Goal: Use online tool/utility: Use online tool/utility

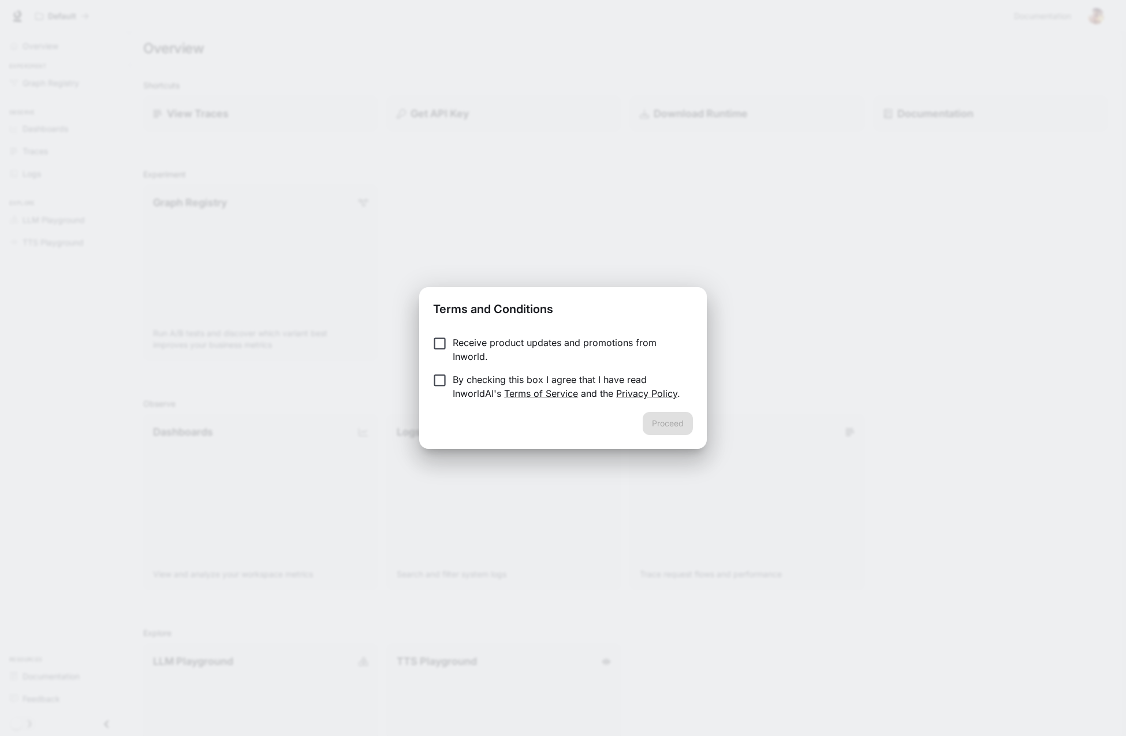
click at [493, 340] on p "Receive product updates and promotions from Inworld." at bounding box center [568, 350] width 231 height 28
click at [666, 418] on button "Proceed" at bounding box center [668, 423] width 50 height 23
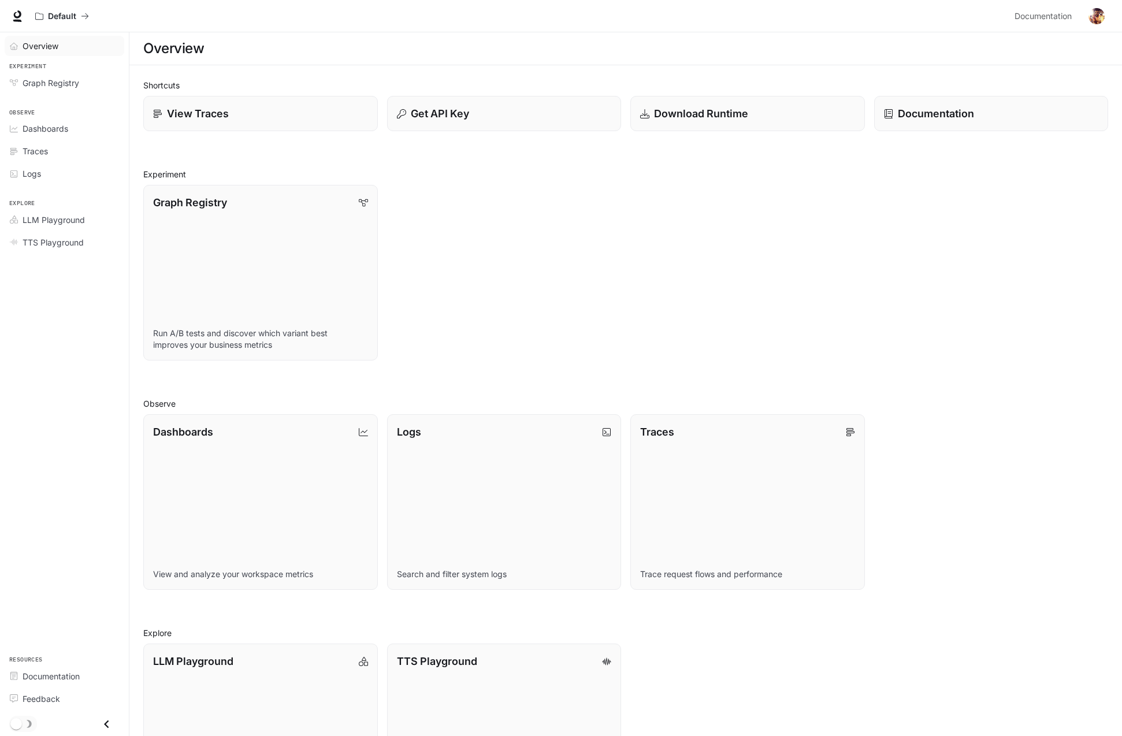
click at [46, 50] on span "Overview" at bounding box center [41, 46] width 36 height 12
click at [59, 86] on span "Graph Registry" at bounding box center [51, 83] width 57 height 12
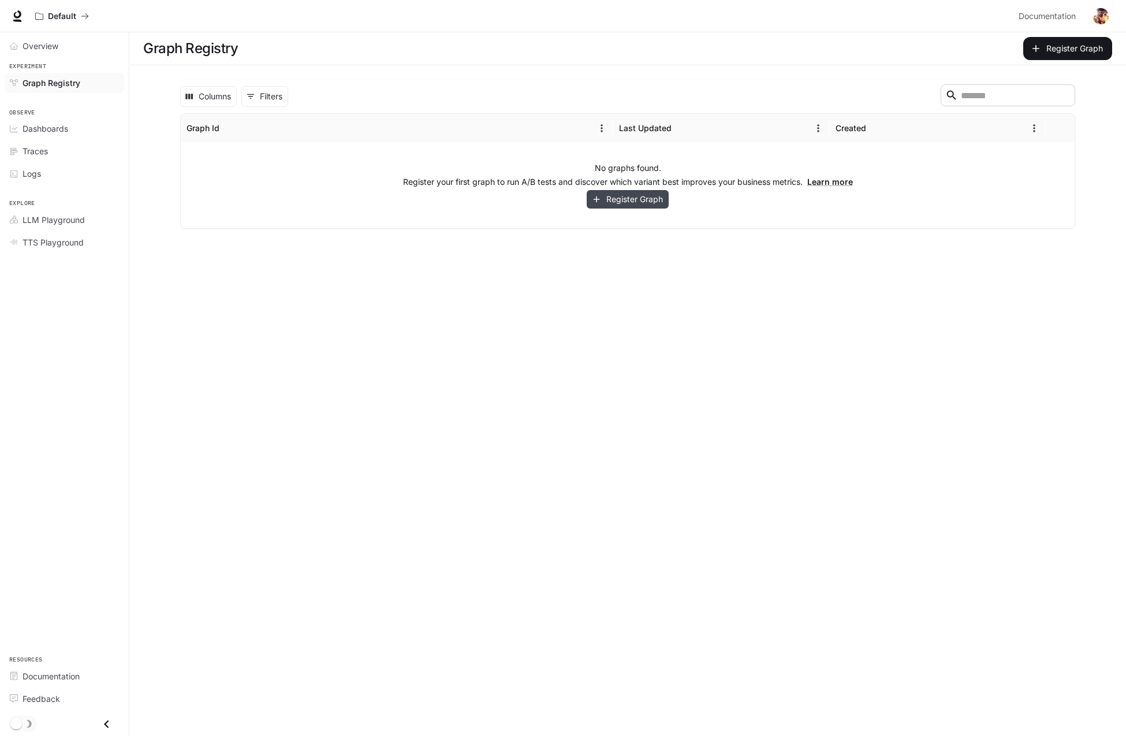
click at [612, 198] on button "Register Graph" at bounding box center [628, 199] width 82 height 19
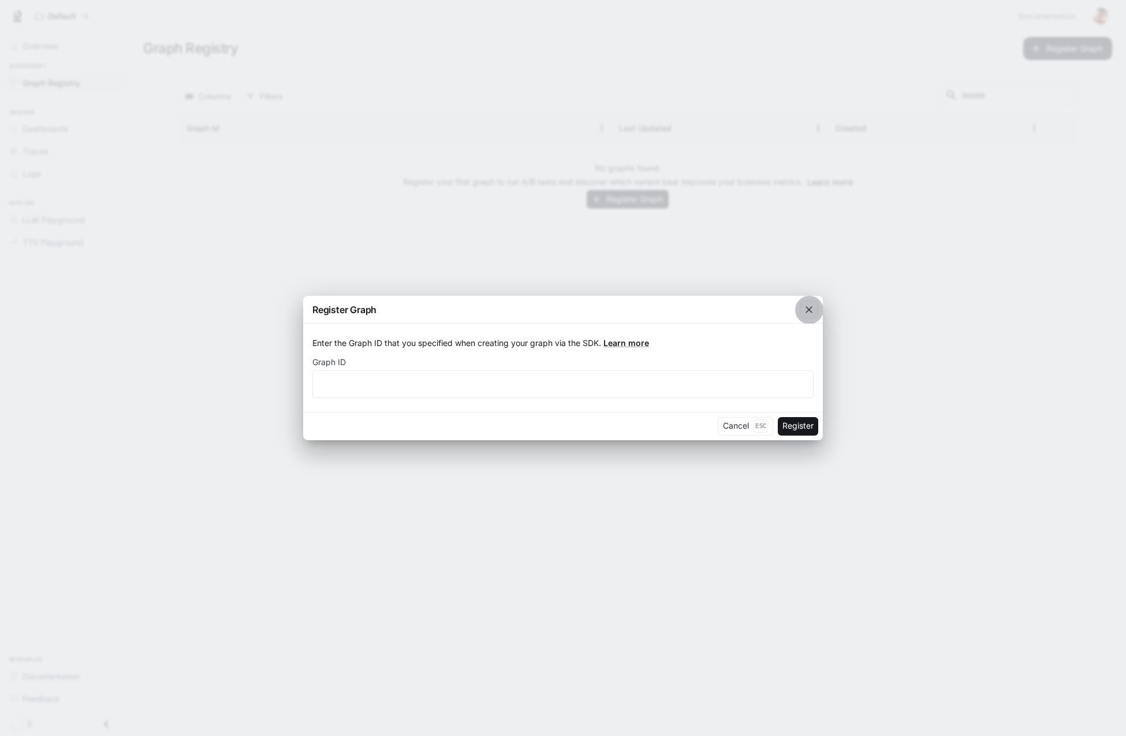
click at [810, 304] on icon "button" at bounding box center [809, 310] width 12 height 12
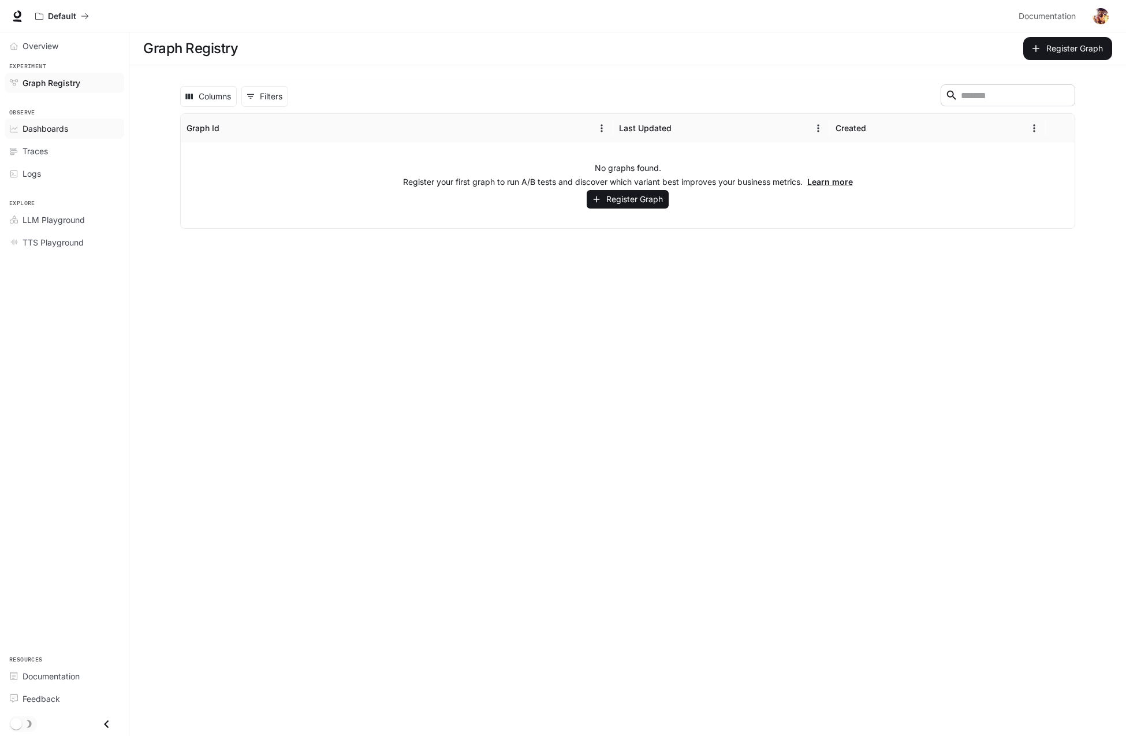
click at [47, 124] on span "Dashboards" at bounding box center [46, 128] width 46 height 12
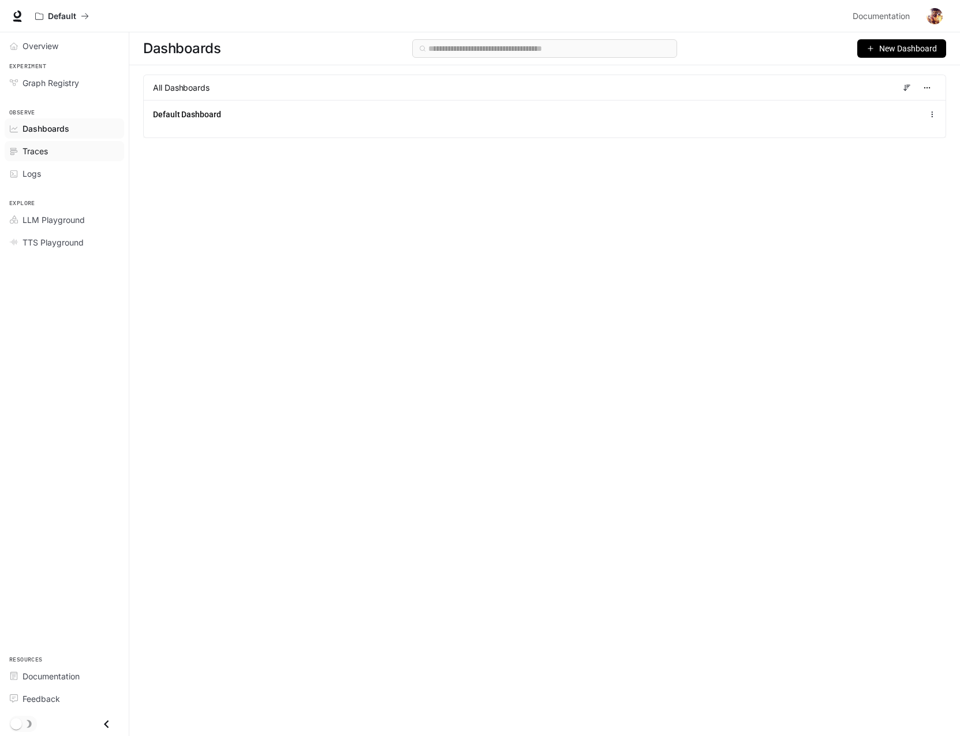
click at [67, 157] on div "Traces" at bounding box center [71, 151] width 96 height 12
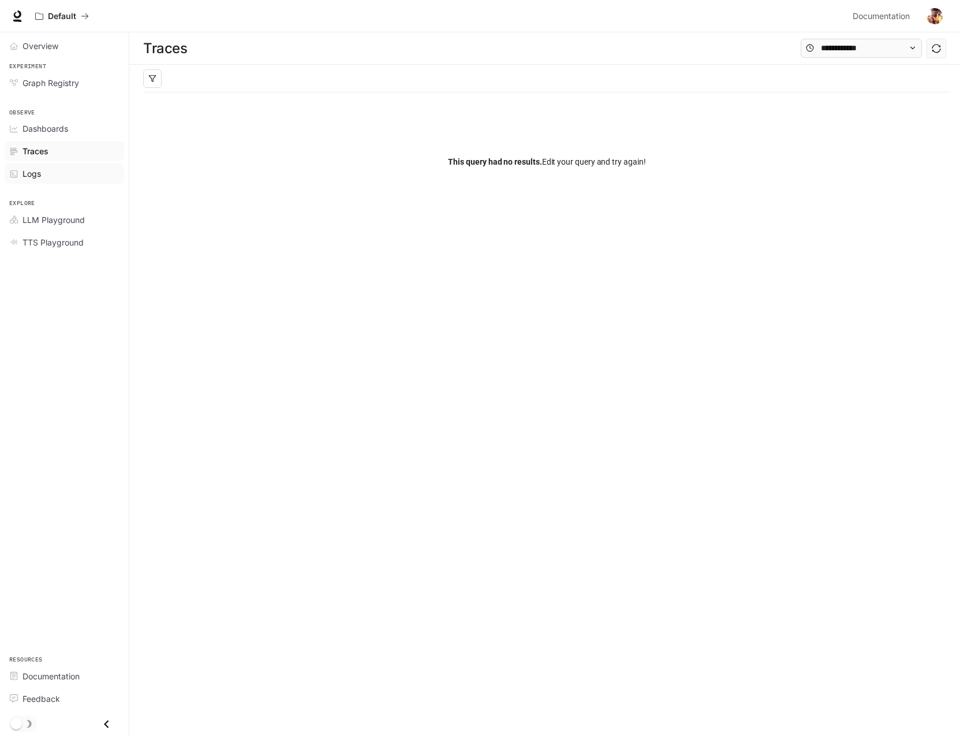
click at [32, 179] on span "Logs" at bounding box center [32, 173] width 18 height 12
click at [54, 241] on span "TTS Playground" at bounding box center [53, 242] width 61 height 12
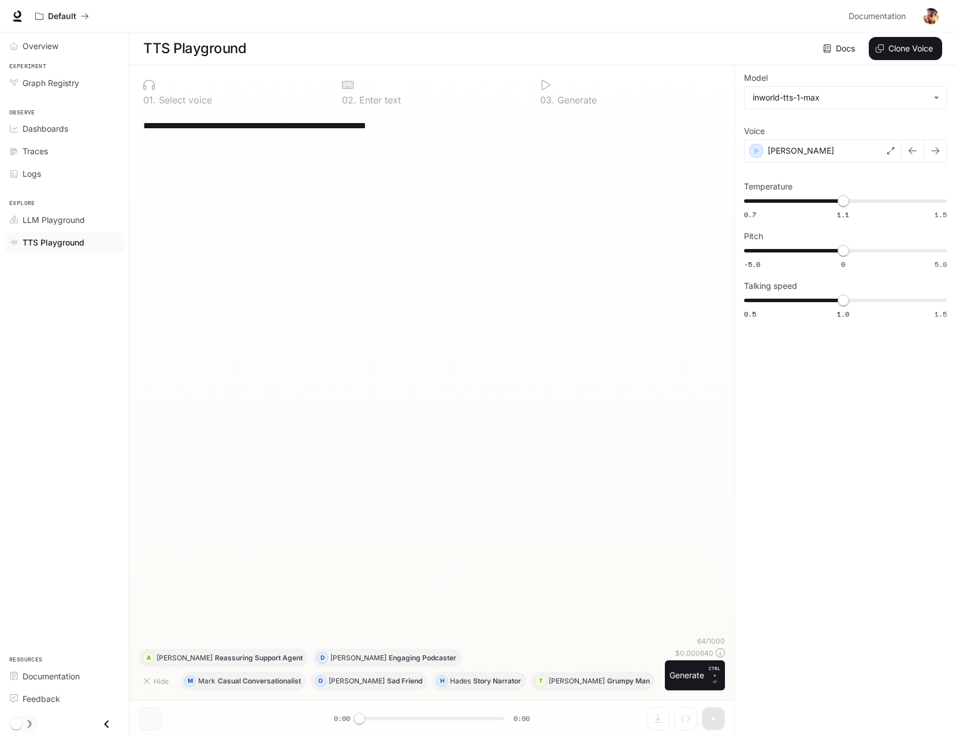
click at [386, 721] on div "**********" at bounding box center [431, 400] width 605 height 671
drag, startPoint x: 358, startPoint y: 718, endPoint x: 340, endPoint y: 714, distance: 18.4
click at [340, 714] on div "**********" at bounding box center [431, 400] width 605 height 671
click at [165, 87] on div at bounding box center [233, 85] width 180 height 12
drag, startPoint x: 381, startPoint y: 93, endPoint x: 390, endPoint y: 97, distance: 10.6
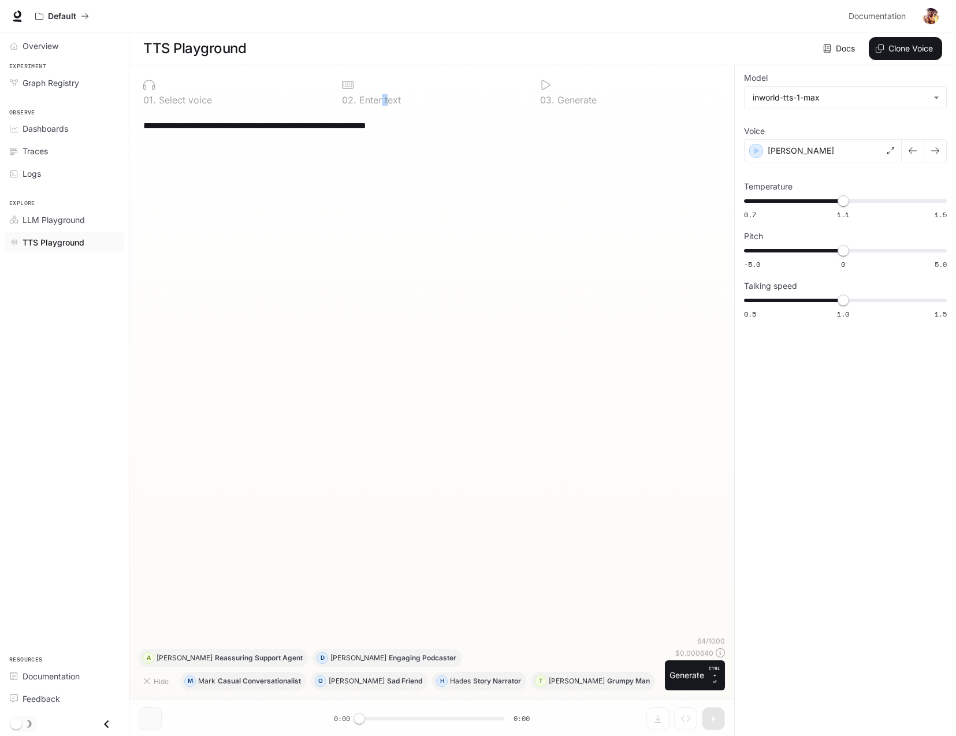
click at [390, 97] on div "0 2 . Enter text" at bounding box center [431, 92] width 189 height 35
click at [604, 99] on div "0 3 . Generate" at bounding box center [630, 99] width 180 height 9
click at [853, 97] on body "**********" at bounding box center [478, 368] width 956 height 736
click at [799, 49] on div at bounding box center [480, 368] width 960 height 736
click at [783, 92] on body "**********" at bounding box center [478, 368] width 956 height 736
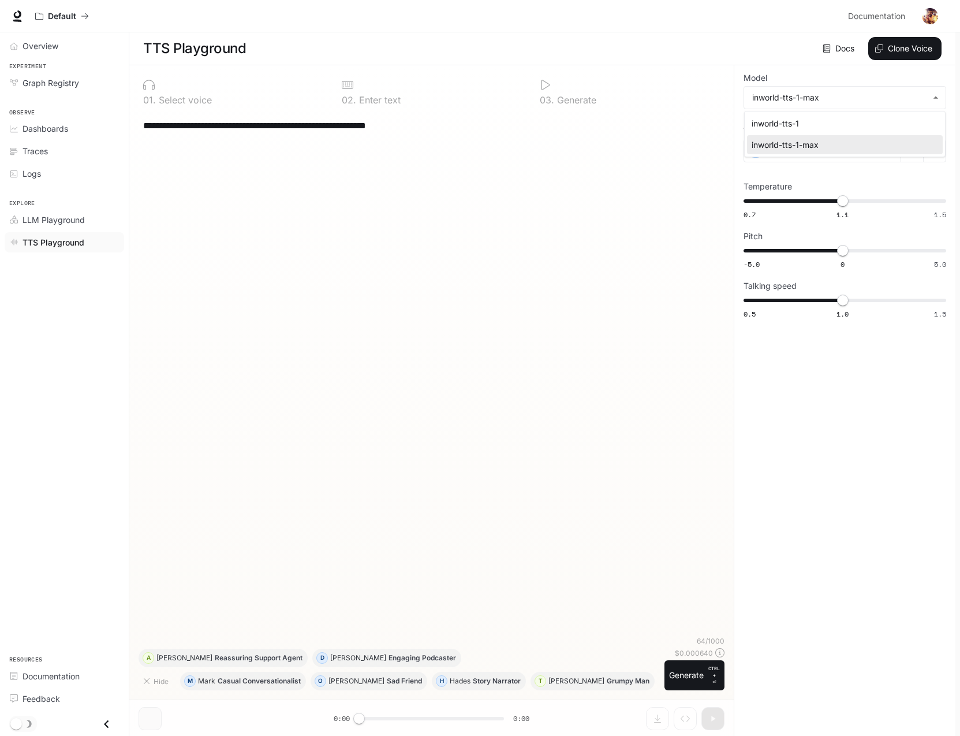
click at [772, 121] on div "inworld-tts-1" at bounding box center [843, 123] width 182 height 12
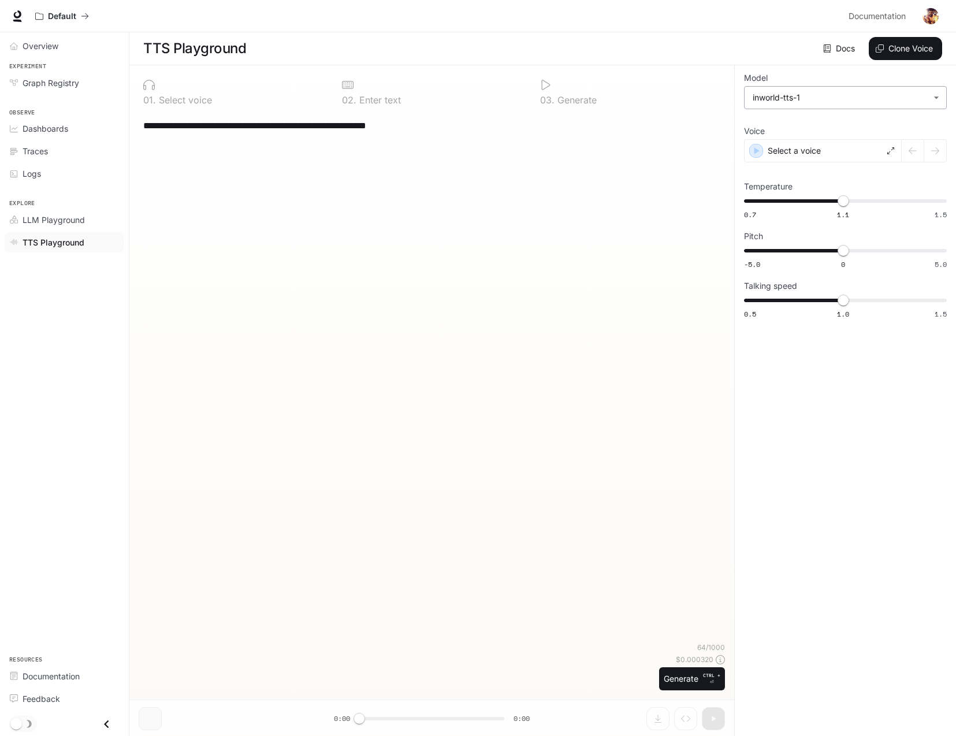
click at [785, 104] on body "**********" at bounding box center [478, 368] width 956 height 736
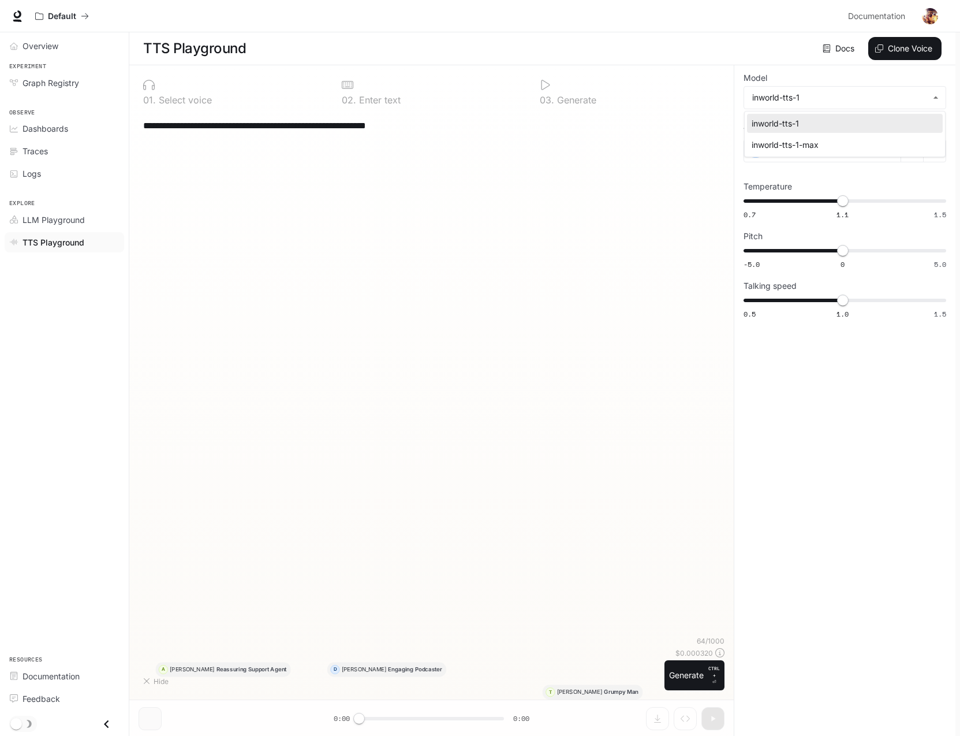
click at [790, 143] on div "inworld-tts-1-max" at bounding box center [843, 145] width 182 height 12
type input "**********"
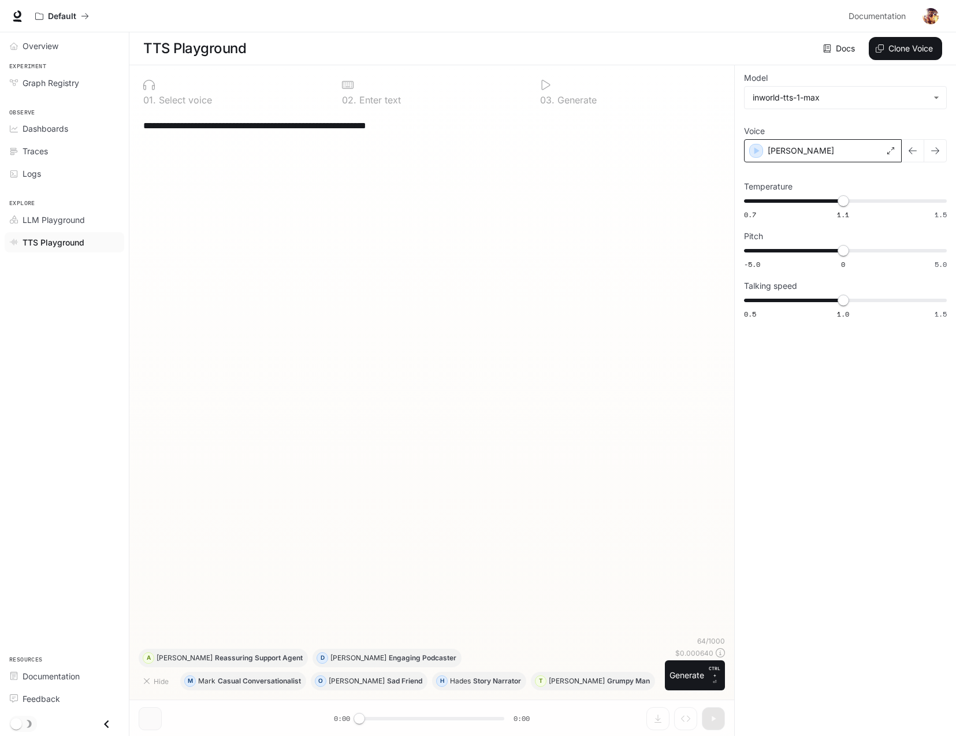
click at [818, 145] on div "[PERSON_NAME]" at bounding box center [823, 150] width 158 height 23
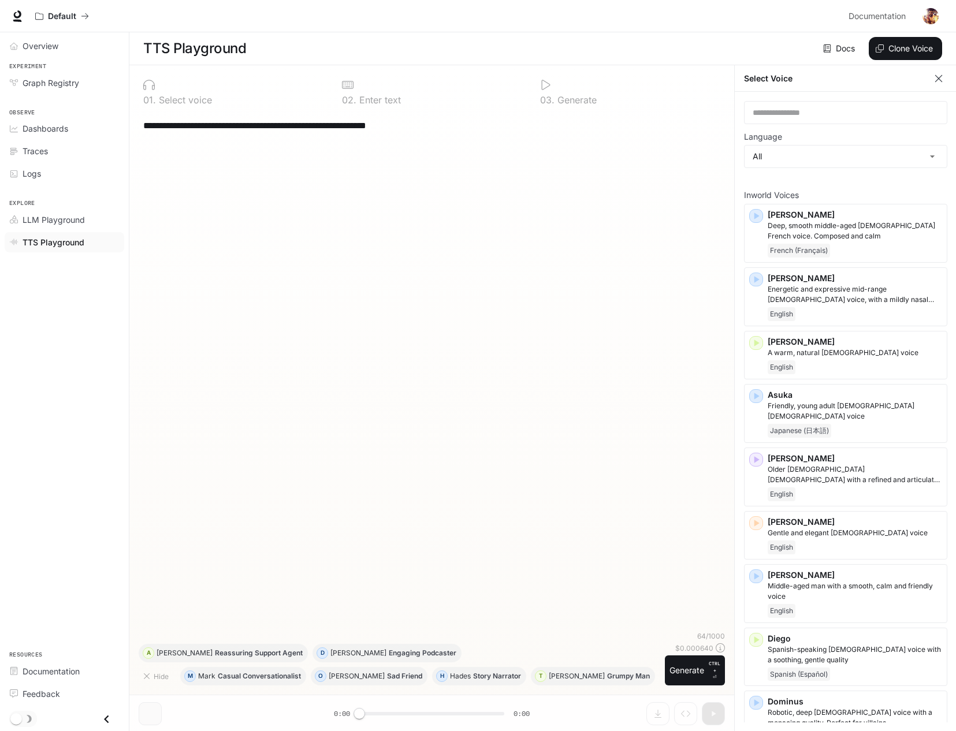
click at [941, 80] on icon "button" at bounding box center [939, 79] width 12 height 12
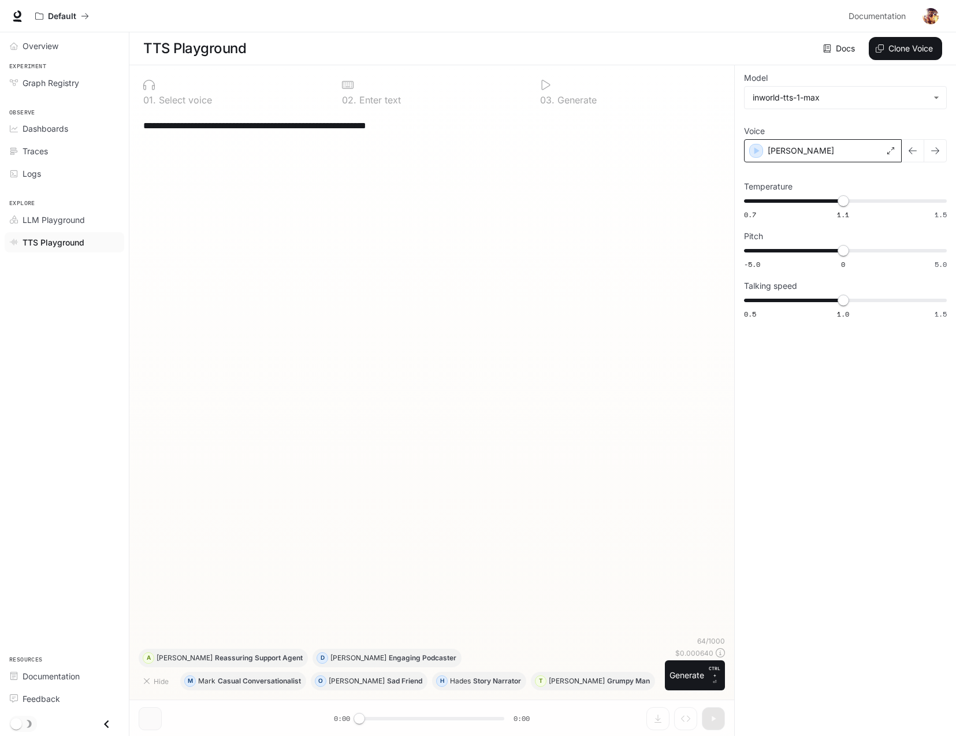
click at [887, 149] on icon at bounding box center [890, 150] width 7 height 7
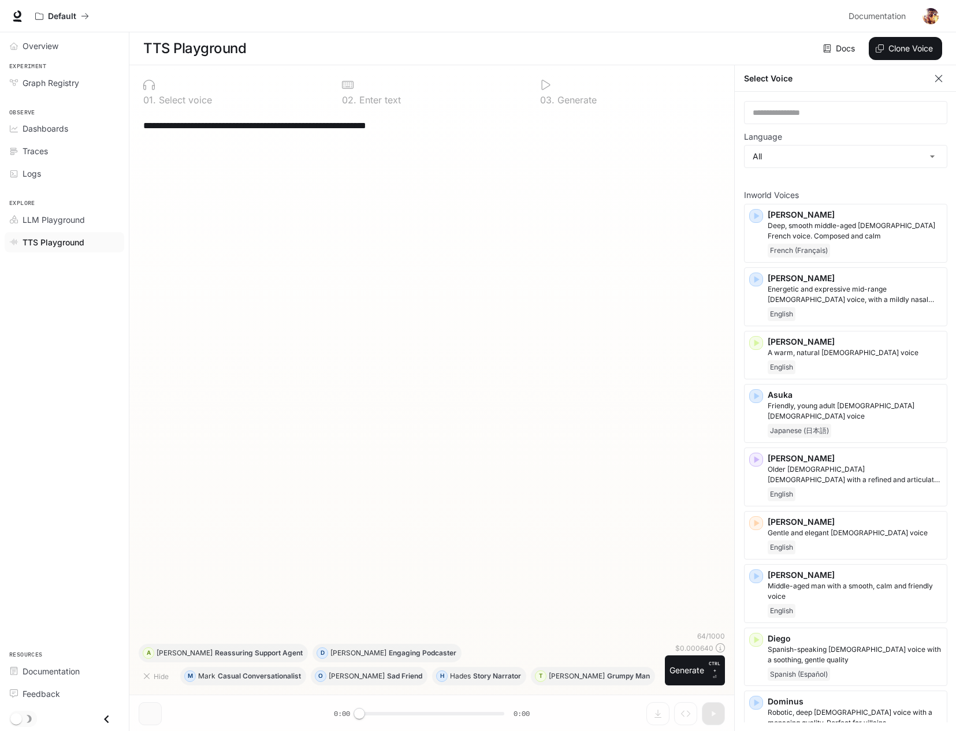
click at [935, 81] on icon "button" at bounding box center [938, 78] width 7 height 7
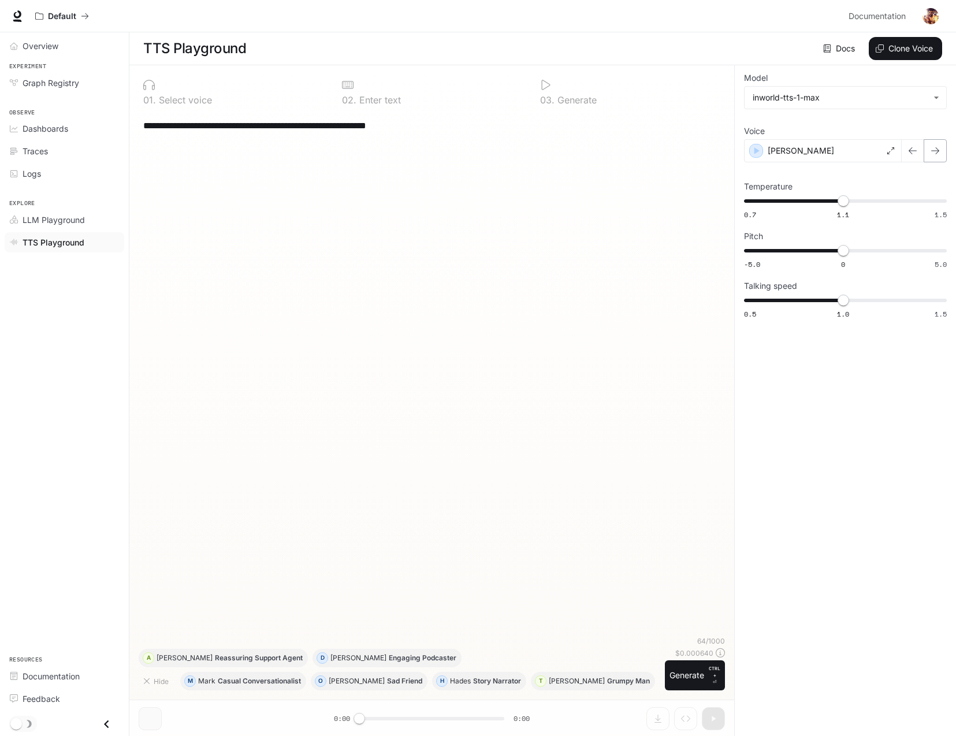
click at [929, 150] on button "button" at bounding box center [935, 150] width 23 height 23
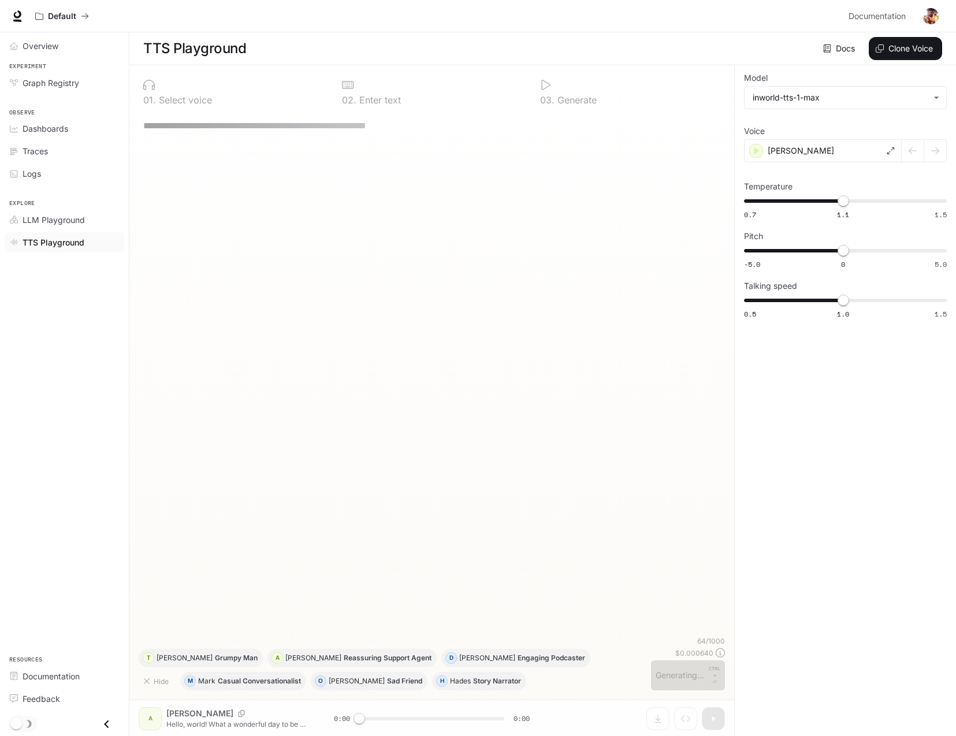
click at [919, 152] on div at bounding box center [924, 150] width 45 height 23
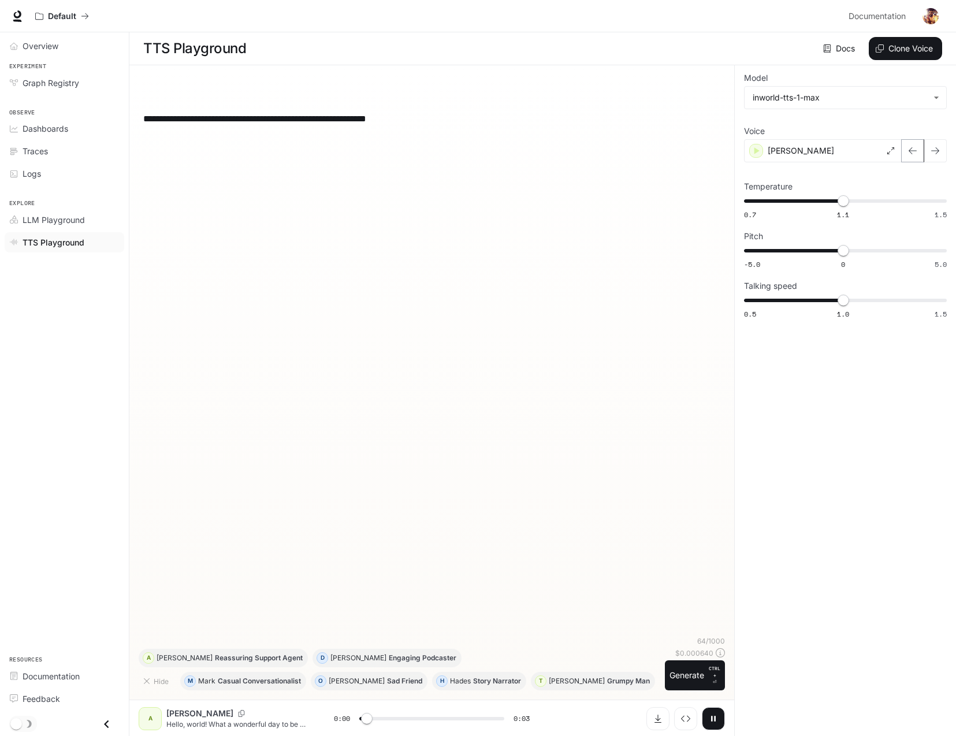
click at [911, 154] on icon "button" at bounding box center [912, 150] width 9 height 9
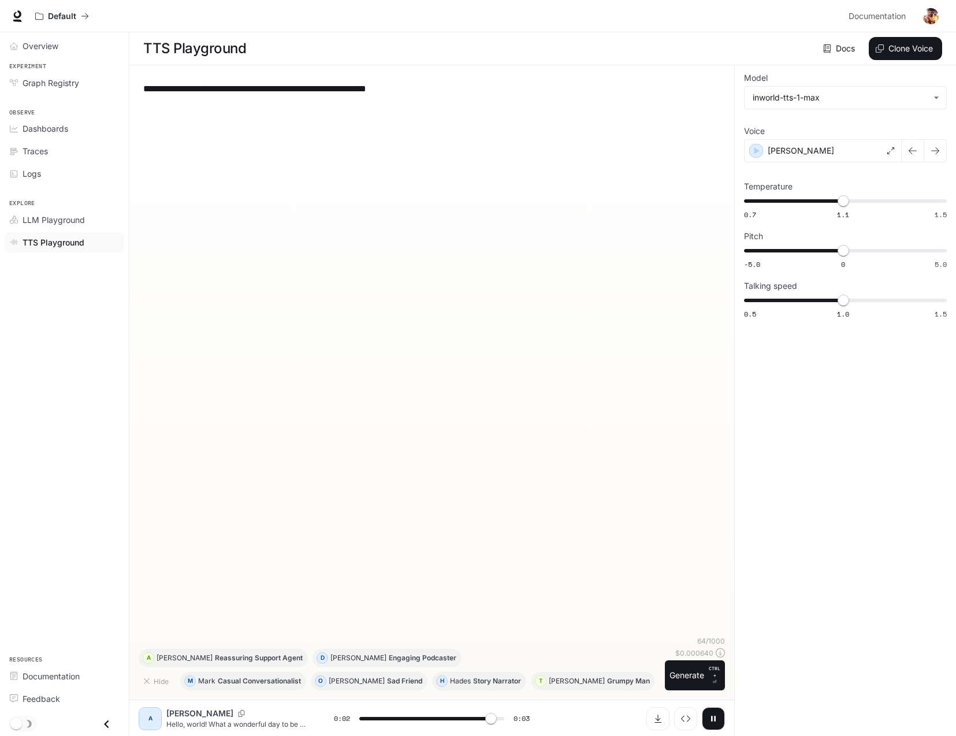
type input "*"
click at [84, 215] on span "LLM Playground" at bounding box center [54, 220] width 62 height 12
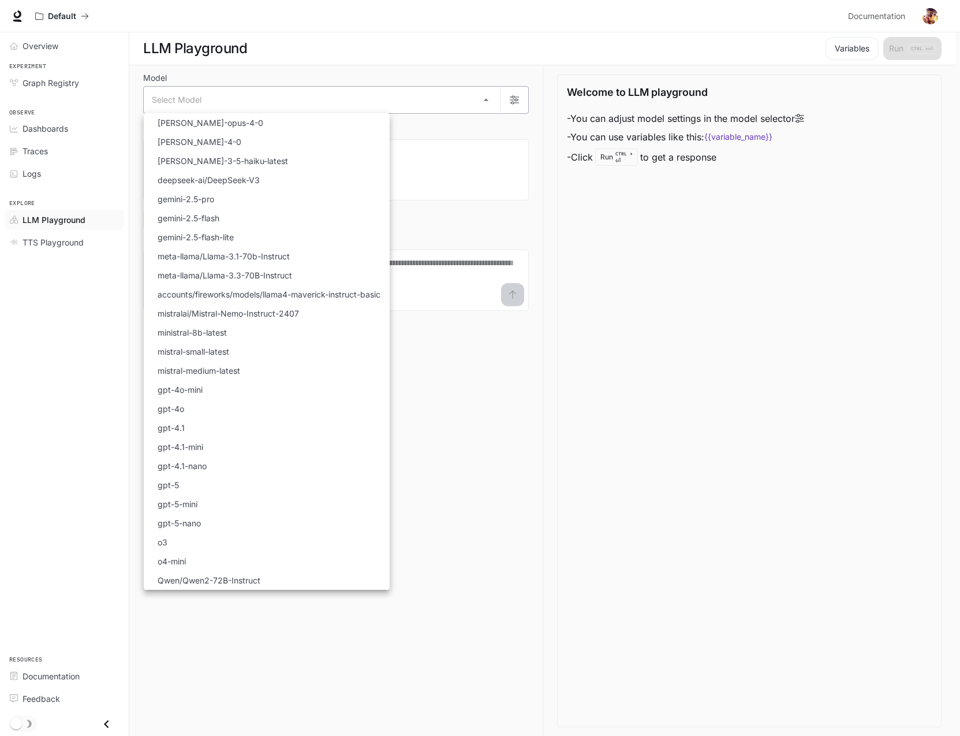
click at [239, 107] on body "Skip to main content Default Documentation Documentation Portal Overview Experi…" at bounding box center [480, 368] width 960 height 736
click at [105, 285] on div at bounding box center [480, 368] width 960 height 736
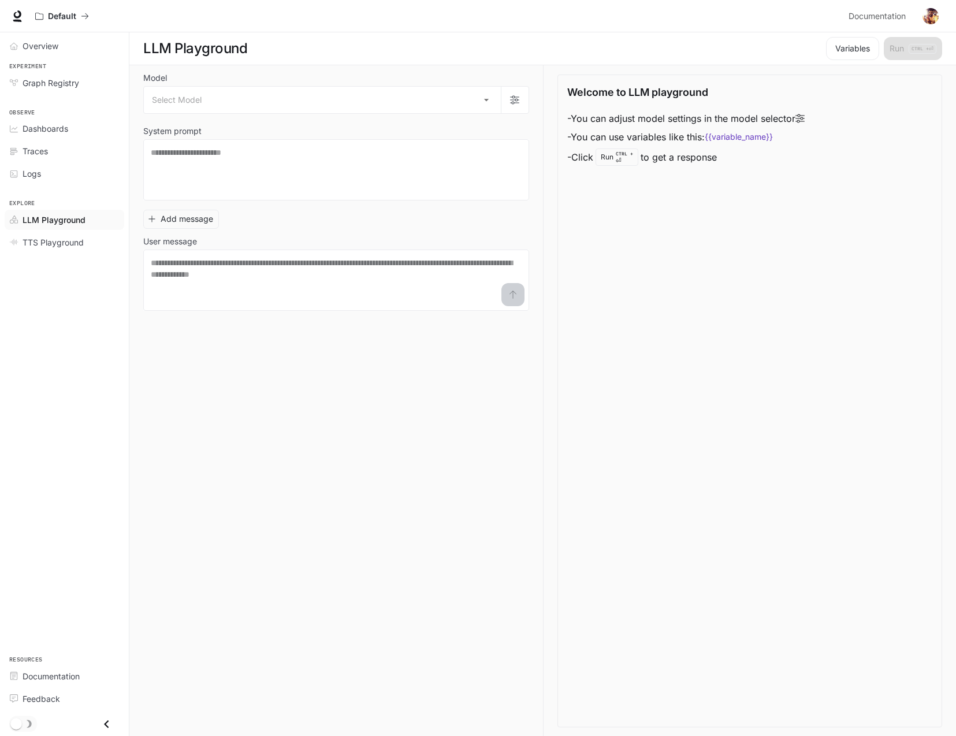
click at [76, 236] on div "Select Model [PERSON_NAME]-opus-4-0 [PERSON_NAME]-4-0 [PERSON_NAME]-3-5-haiku-l…" at bounding box center [478, 368] width 956 height 736
click at [71, 239] on span "TTS Playground" at bounding box center [53, 242] width 61 height 12
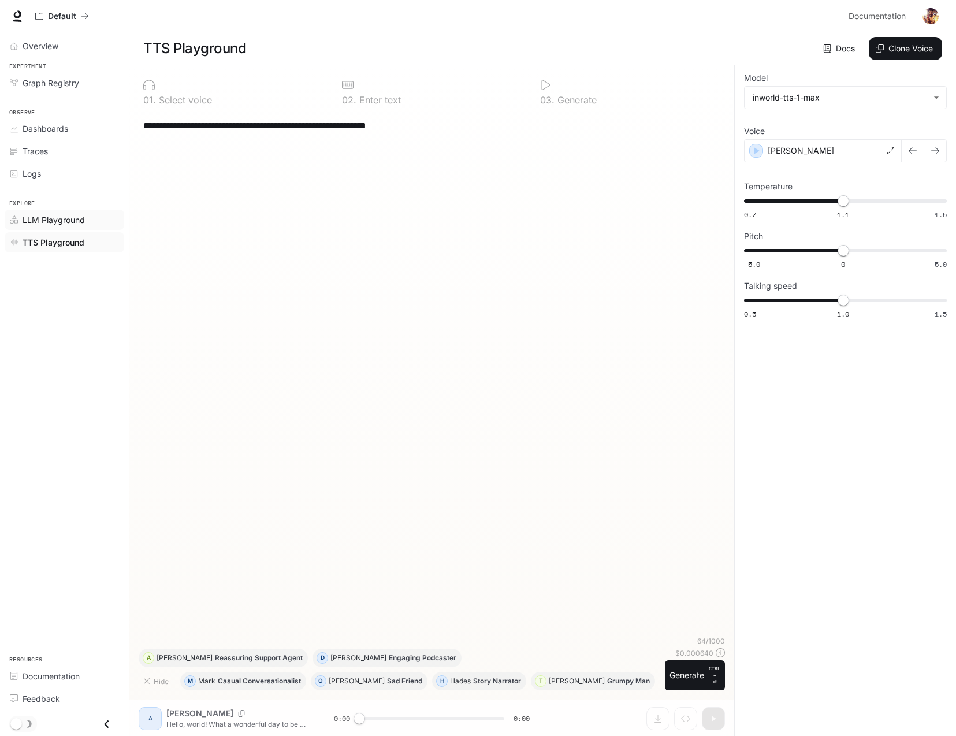
click at [73, 222] on span "LLM Playground" at bounding box center [54, 220] width 62 height 12
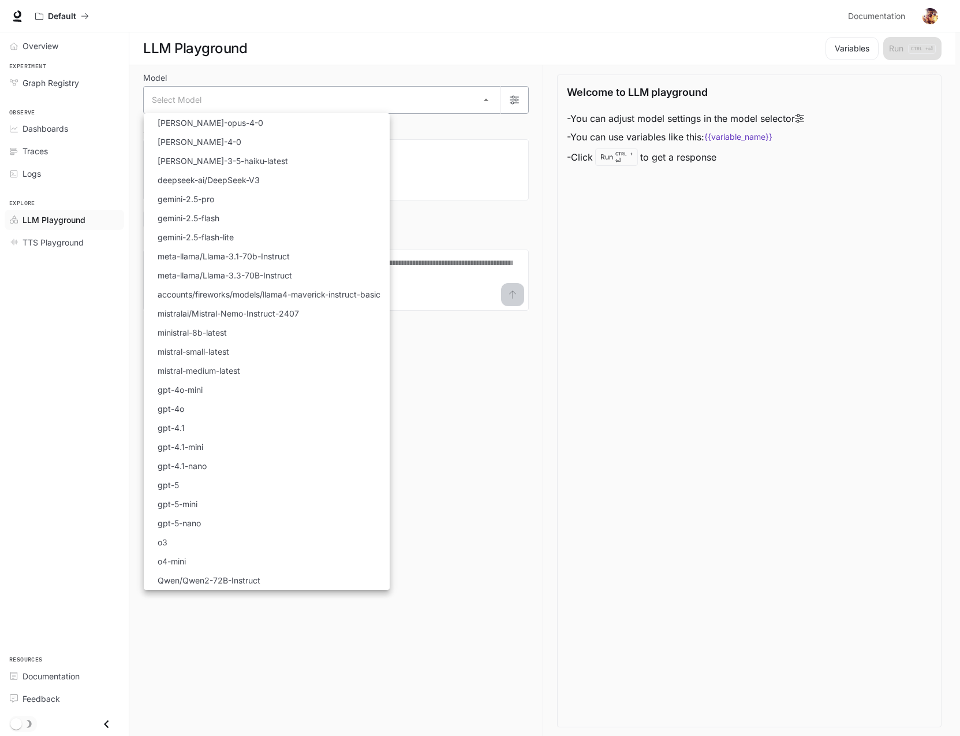
click at [303, 100] on body "Skip to main content Default Documentation Documentation Portal Overview Experi…" at bounding box center [480, 368] width 960 height 736
click at [259, 27] on div at bounding box center [480, 368] width 960 height 736
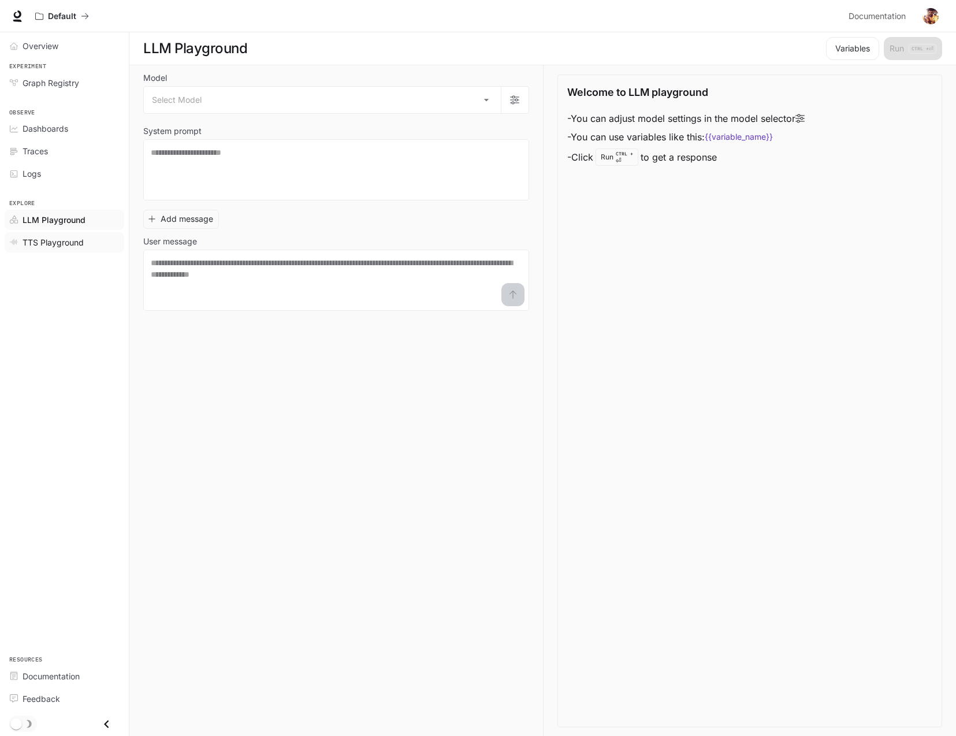
click at [46, 237] on span "TTS Playground" at bounding box center [53, 242] width 61 height 12
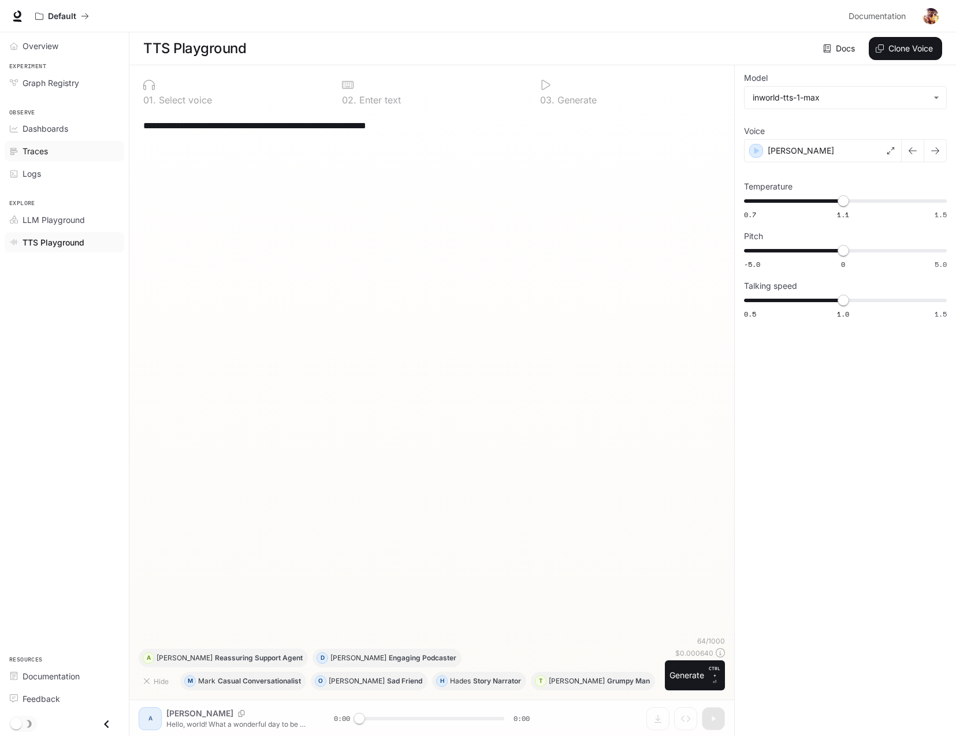
click at [39, 147] on span "Traces" at bounding box center [35, 151] width 25 height 12
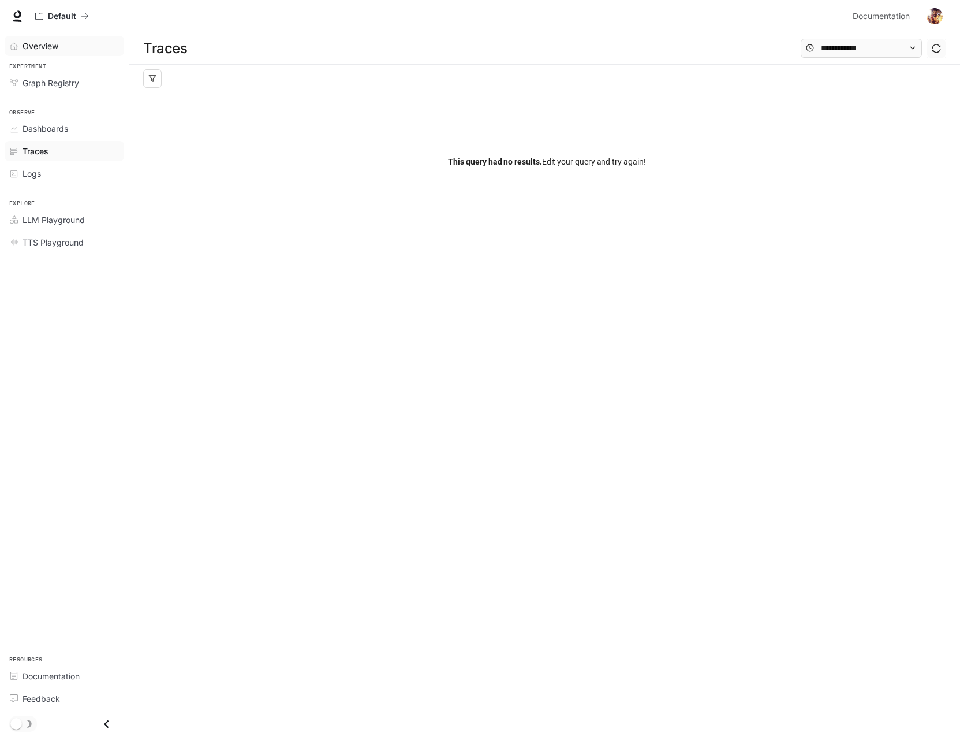
click at [49, 51] on span "Overview" at bounding box center [41, 46] width 36 height 12
